Goal: Task Accomplishment & Management: Use online tool/utility

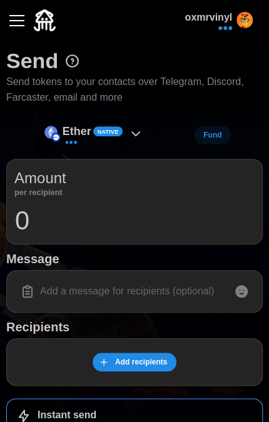
click at [8, 27] on button "button" at bounding box center [16, 20] width 21 height 21
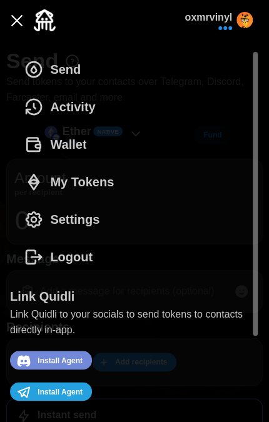
click at [113, 179] on span "My Tokens" at bounding box center [82, 182] width 64 height 36
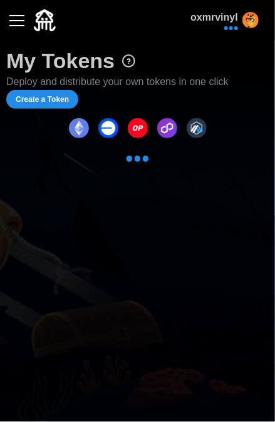
click at [47, 99] on span "Create a Token" at bounding box center [42, 100] width 53 height 18
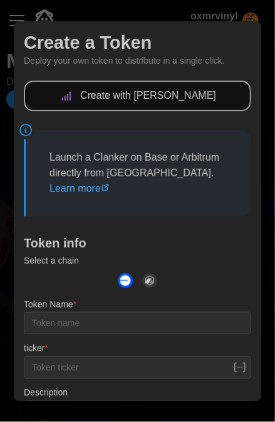
click at [68, 95] on icon at bounding box center [68, 97] width 0 height 6
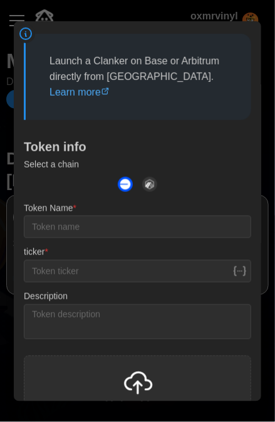
scroll to position [188, 0]
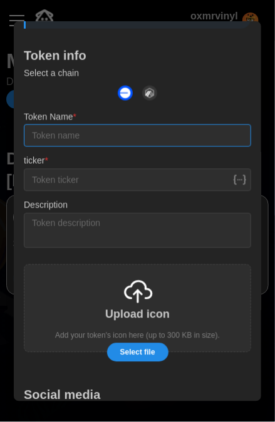
click at [94, 138] on input "Token Name *" at bounding box center [137, 135] width 227 height 23
